Goal: Information Seeking & Learning: Learn about a topic

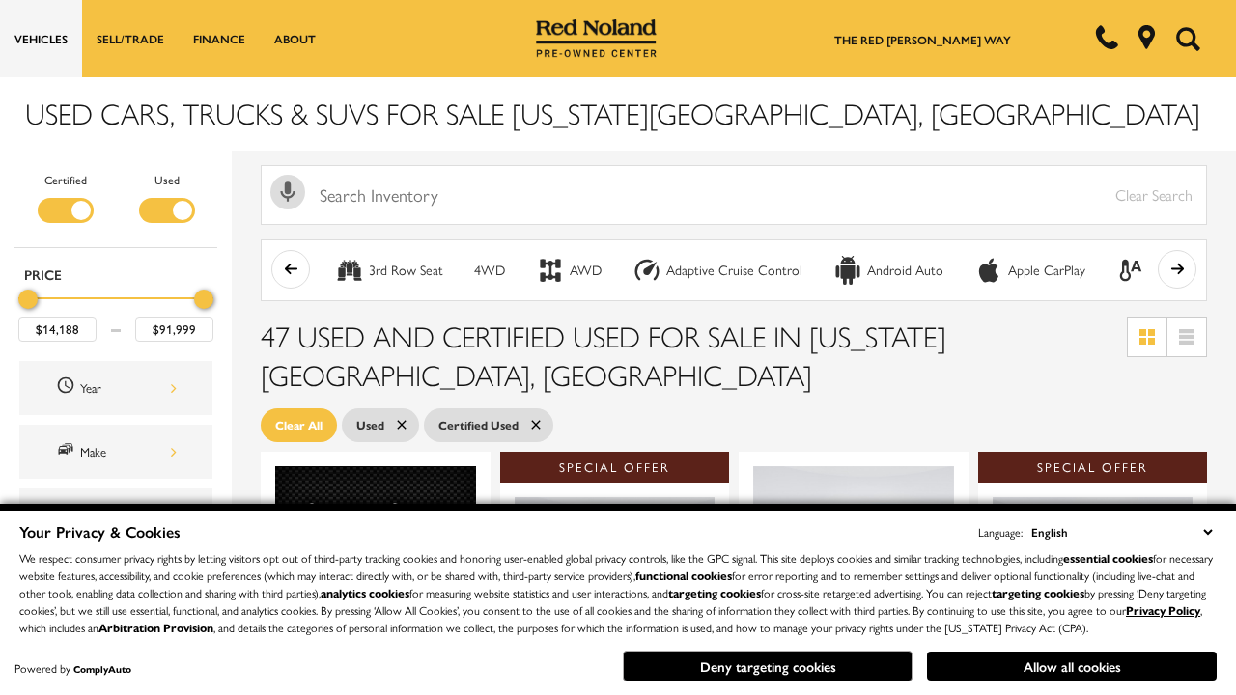
scroll to position [848, 0]
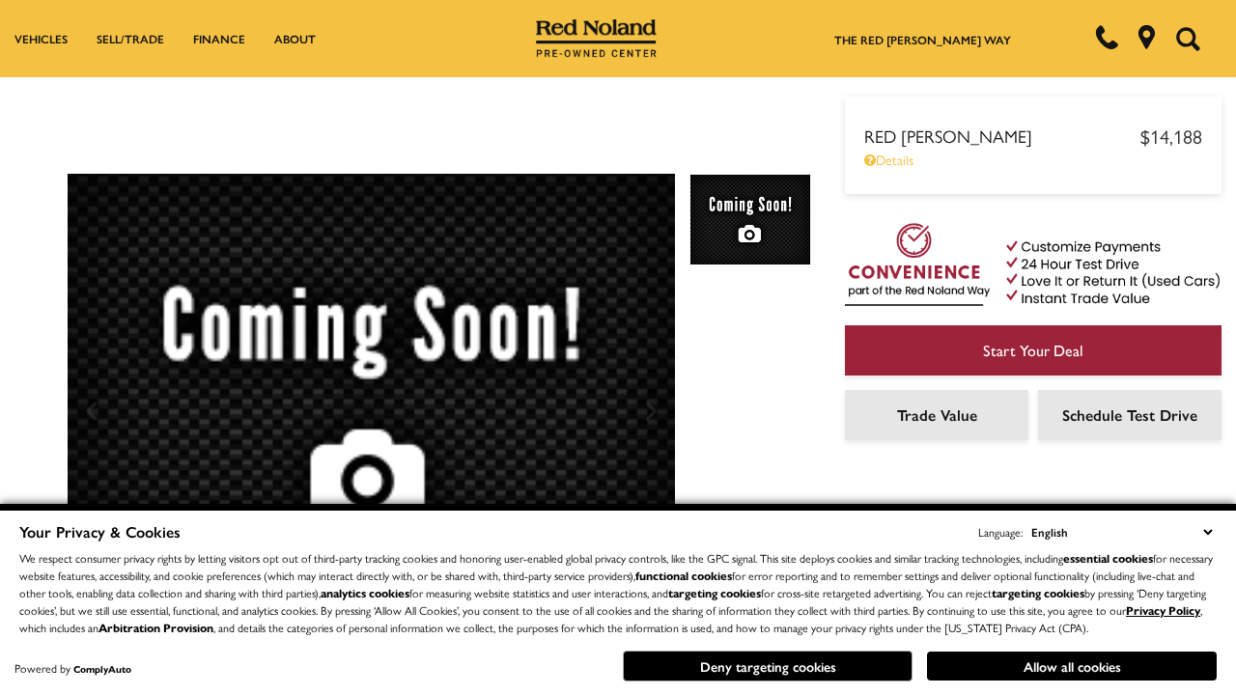
scroll to position [1020, 0]
